Goal: Find specific page/section: Find specific page/section

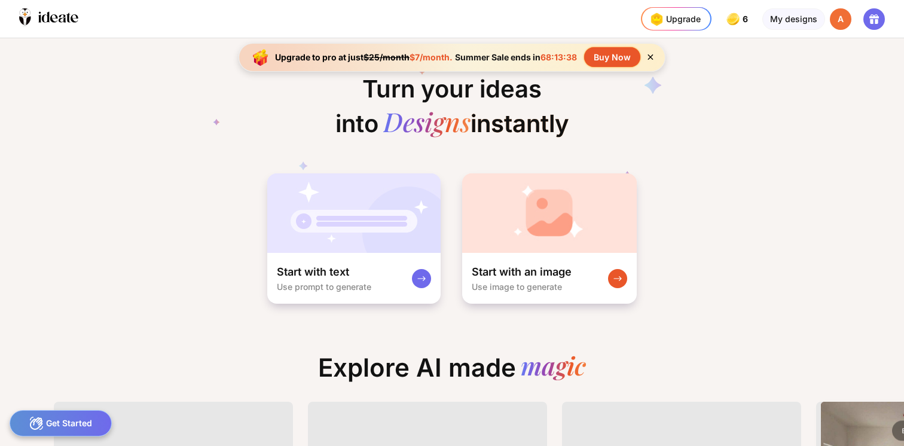
click at [843, 17] on div "A" at bounding box center [841, 19] width 22 height 22
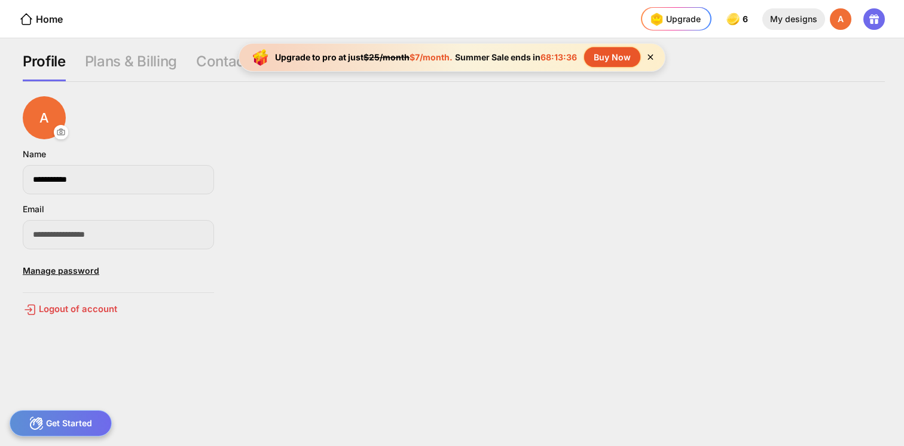
click at [803, 17] on div "My designs" at bounding box center [793, 19] width 63 height 22
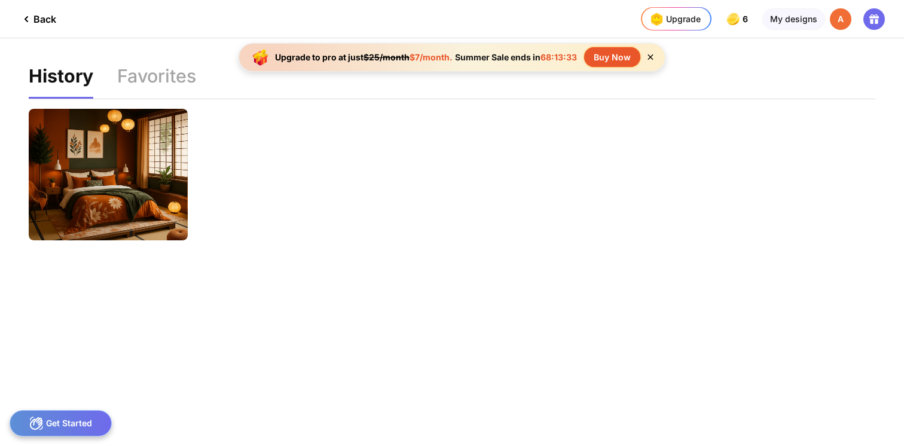
click at [56, 20] on div "Back" at bounding box center [37, 19] width 37 height 14
